Goal: Check status: Check status

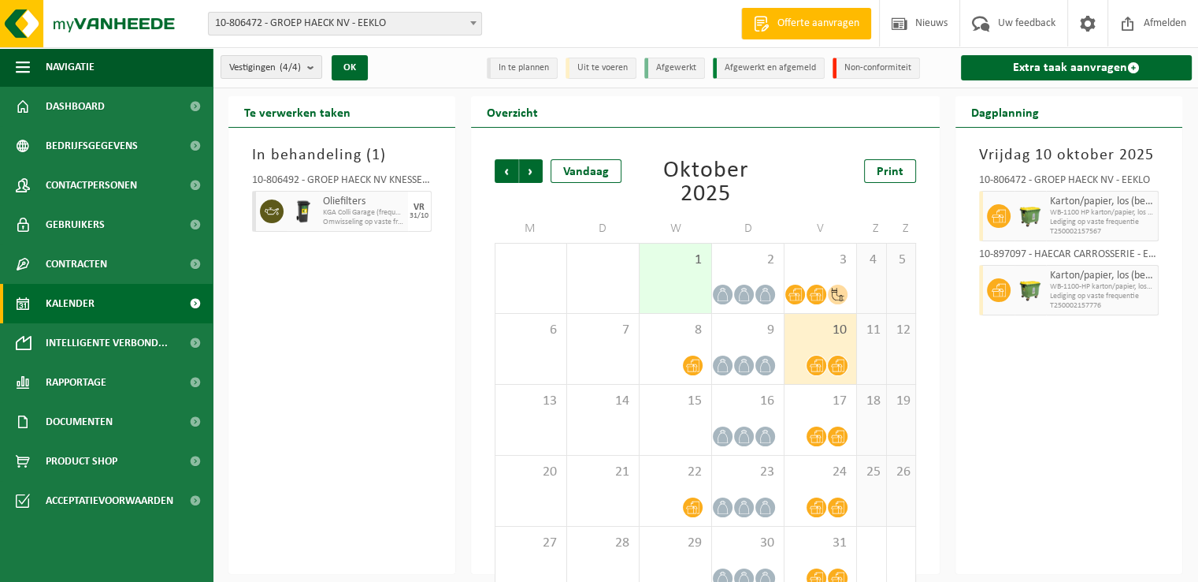
click at [88, 292] on span "Kalender" at bounding box center [70, 303] width 49 height 39
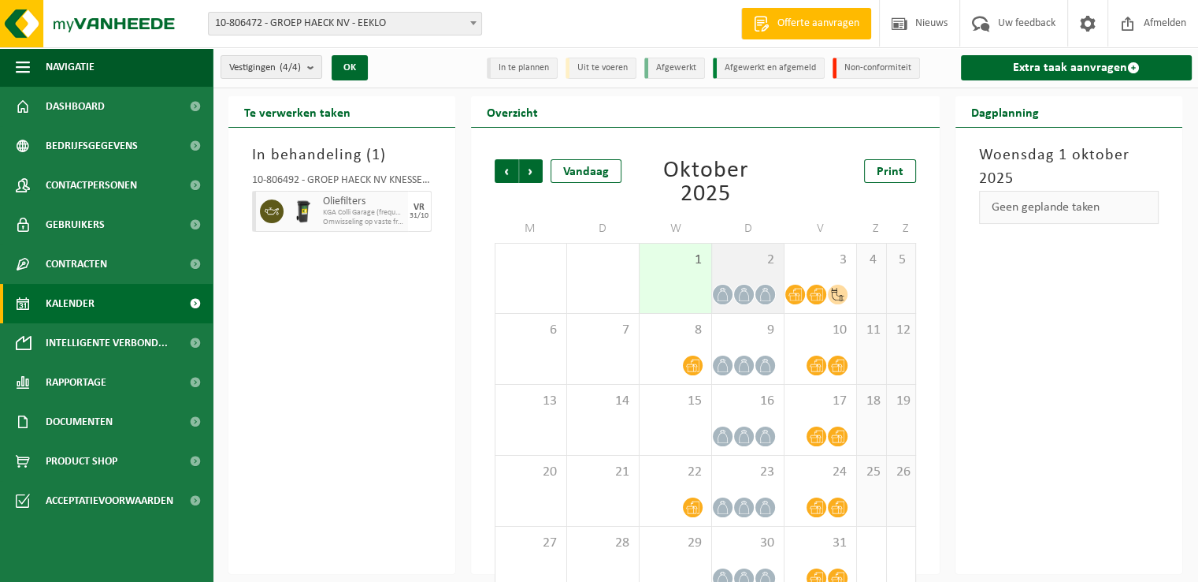
click at [731, 269] on div "2" at bounding box center [748, 277] width 72 height 69
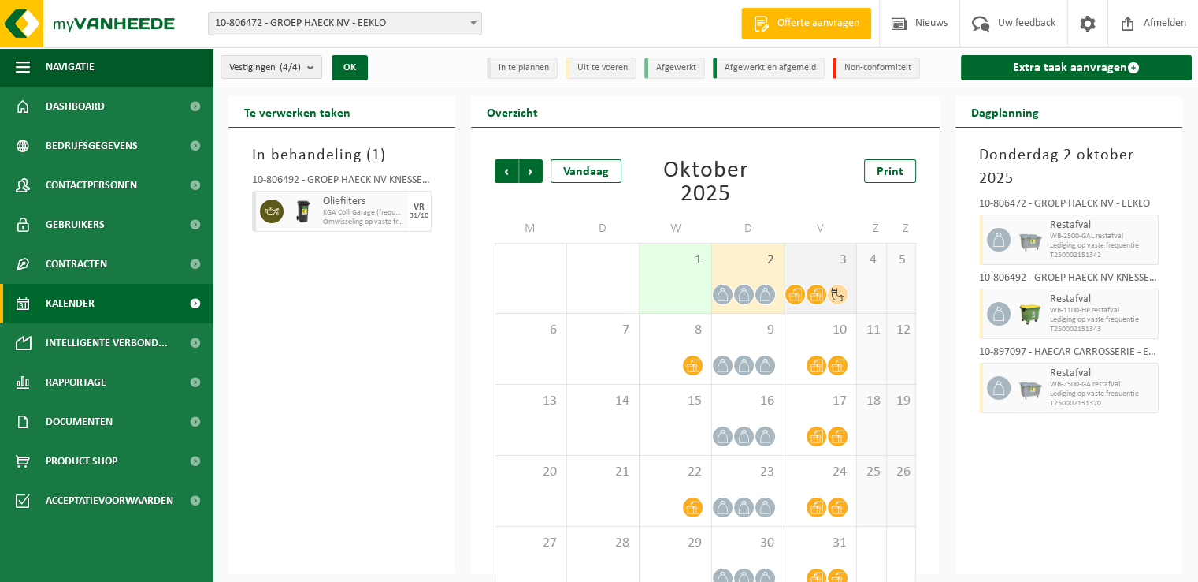
click at [819, 269] on div "3" at bounding box center [821, 277] width 72 height 69
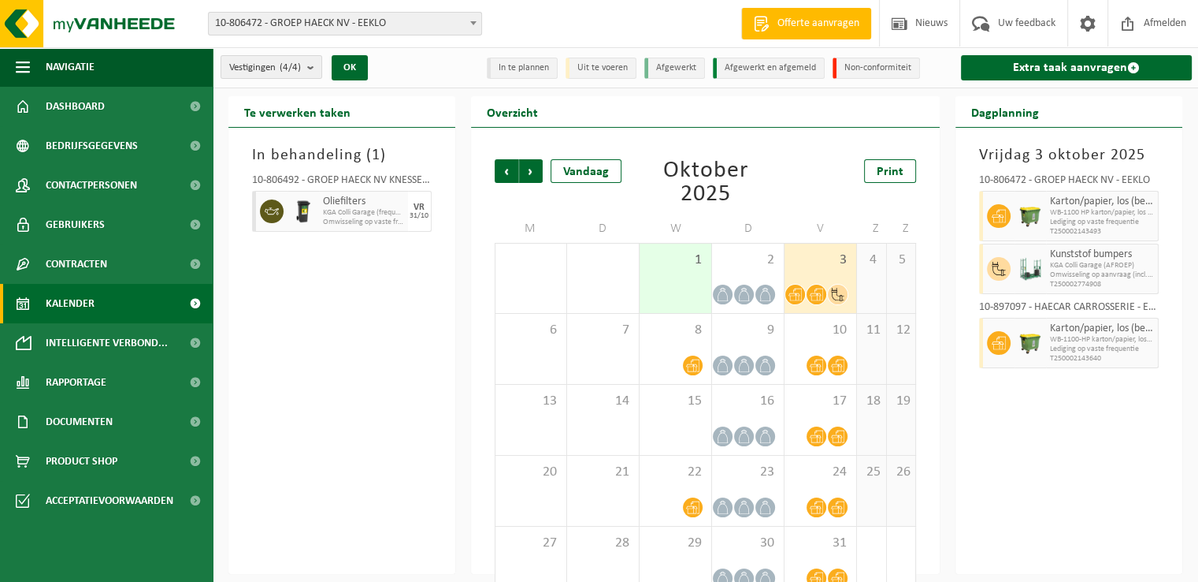
click at [768, 162] on div "Oktober 2025" at bounding box center [705, 182] width 131 height 47
drag, startPoint x: 653, startPoint y: 145, endPoint x: 700, endPoint y: 208, distance: 78.3
click at [700, 208] on div "Vorige Volgende Vandaag [DATE] Print M D W D V Z Z 29 30 1 2 3 4 5 6 7 8 9 10 1…" at bounding box center [706, 378] width 438 height 470
